Goal: Information Seeking & Learning: Find contact information

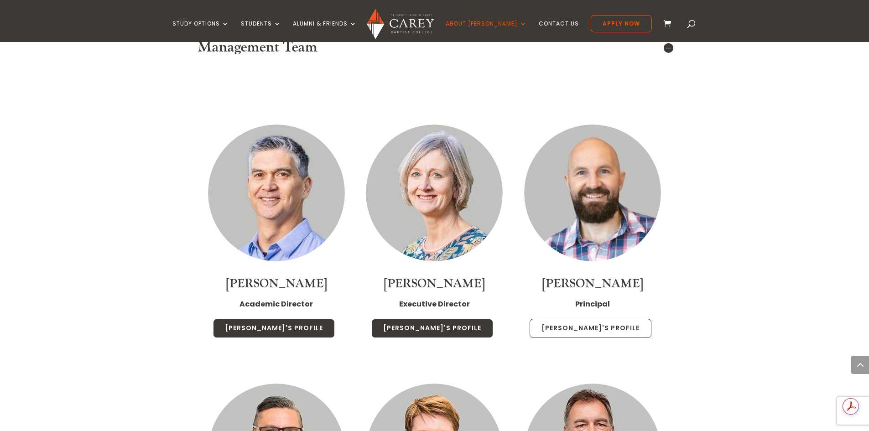
click at [587, 319] on link "Paul's Profile" at bounding box center [591, 328] width 122 height 19
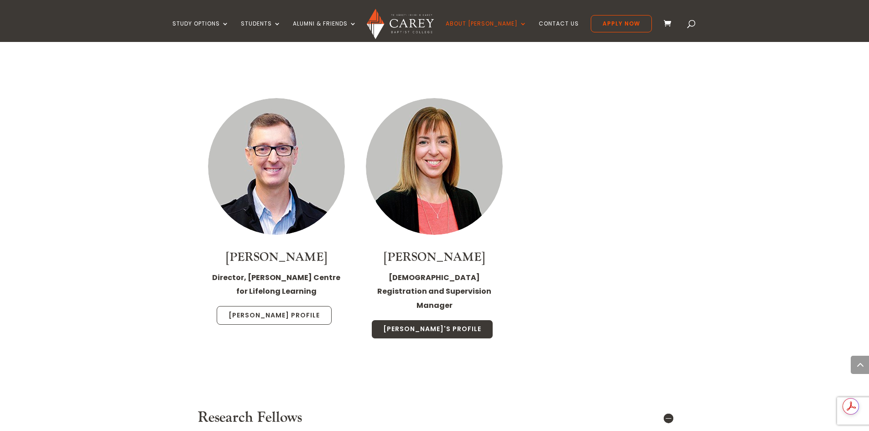
click at [275, 306] on link "Glenn's Profile" at bounding box center [274, 315] width 115 height 19
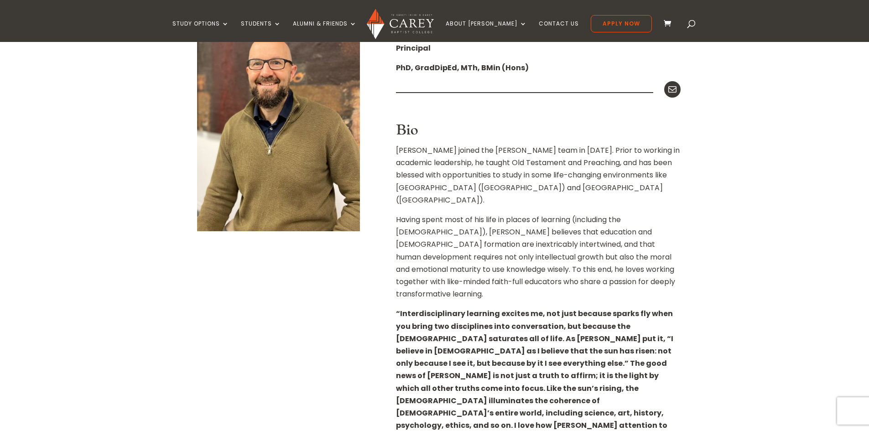
scroll to position [319, 0]
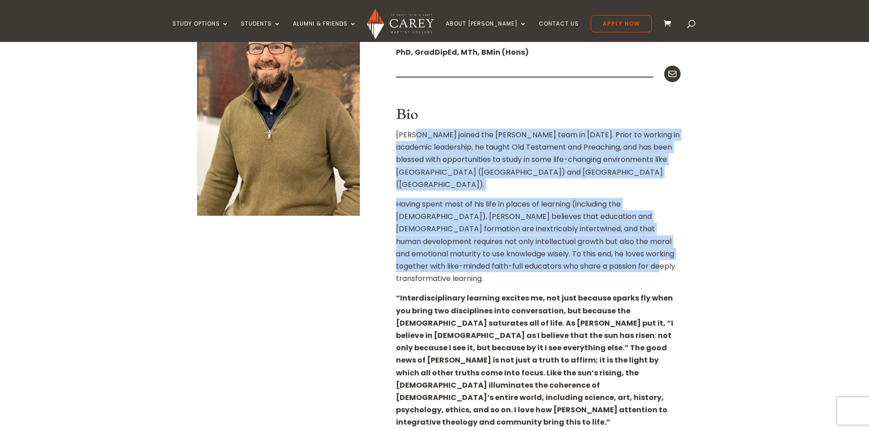
drag, startPoint x: 414, startPoint y: 136, endPoint x: 572, endPoint y: 253, distance: 196.2
copy div "joined the [PERSON_NAME] team in [DATE]. Prior to working in academic leadershi…"
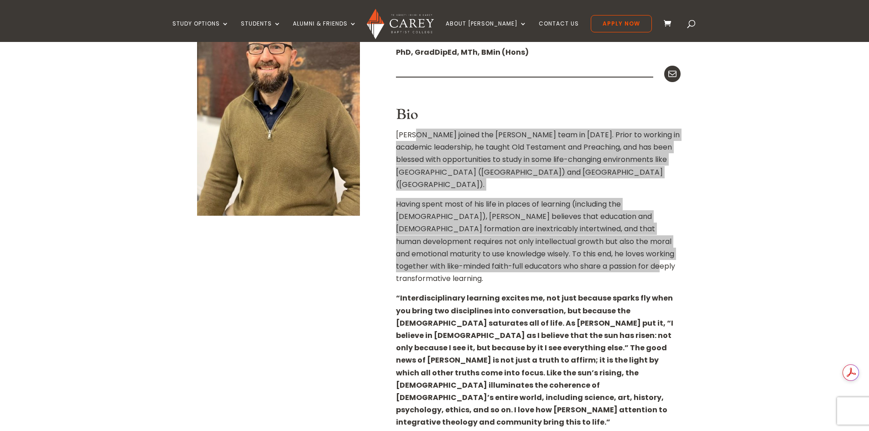
scroll to position [0, 0]
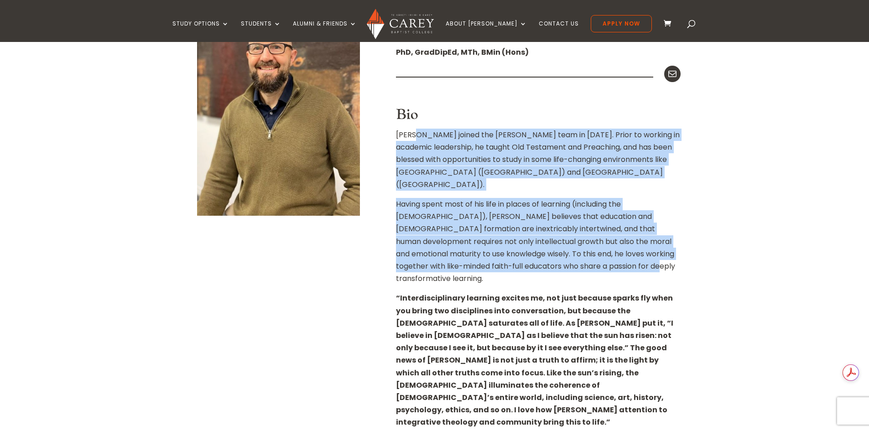
click at [584, 266] on p "Having spent most of his life in places of learning (including the [DEMOGRAPHIC…" at bounding box center [538, 245] width 285 height 94
click at [503, 208] on p "Having spent most of his life in places of learning (including the [DEMOGRAPHIC…" at bounding box center [538, 245] width 285 height 94
click at [505, 211] on p "Having spent most of his life in places of learning (including the [DEMOGRAPHIC…" at bounding box center [538, 245] width 285 height 94
click at [506, 233] on p "Having spent most of his life in places of learning (including the [DEMOGRAPHIC…" at bounding box center [538, 245] width 285 height 94
